Goal: Information Seeking & Learning: Learn about a topic

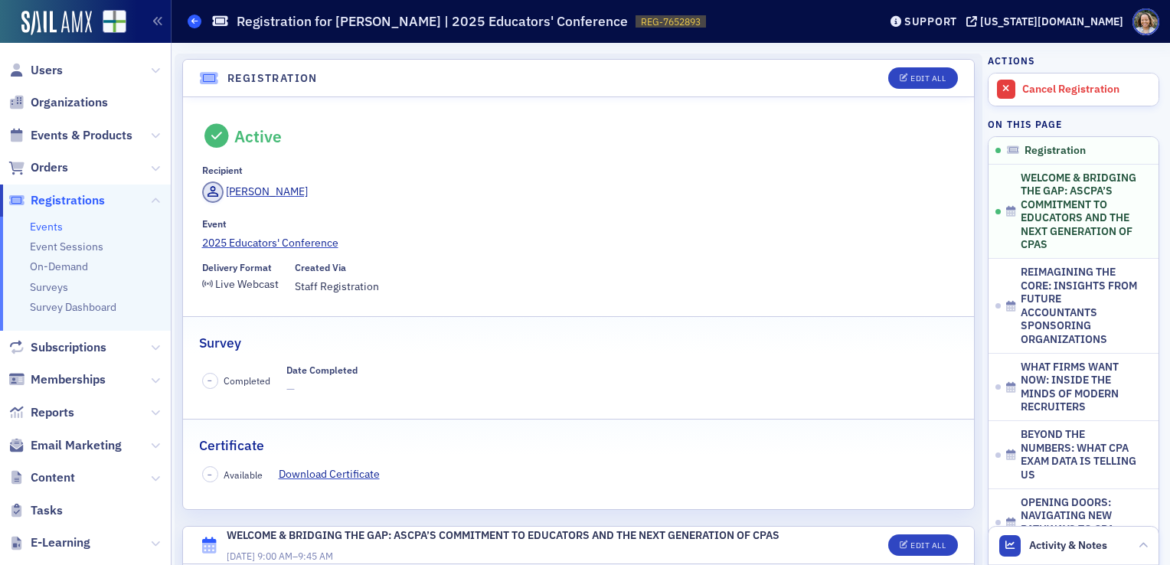
click at [198, 21] on span at bounding box center [195, 22] width 14 height 14
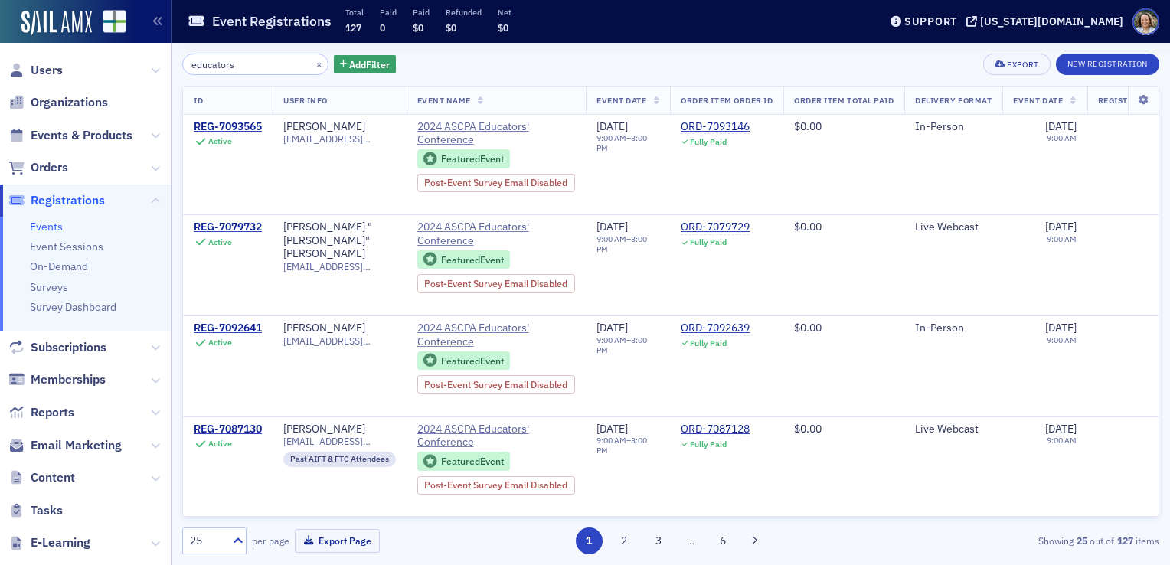
type input "educators"
click at [43, 226] on link "Events" at bounding box center [46, 227] width 33 height 14
click at [75, 140] on span "Events & Products" at bounding box center [82, 135] width 102 height 17
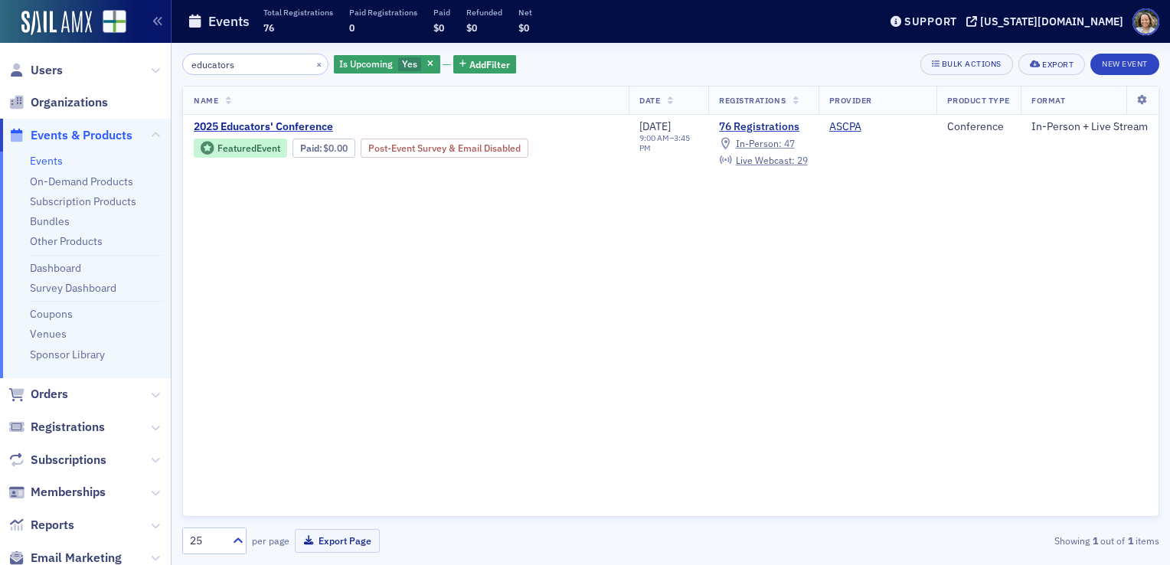
type input "educators"
